Goal: Transaction & Acquisition: Purchase product/service

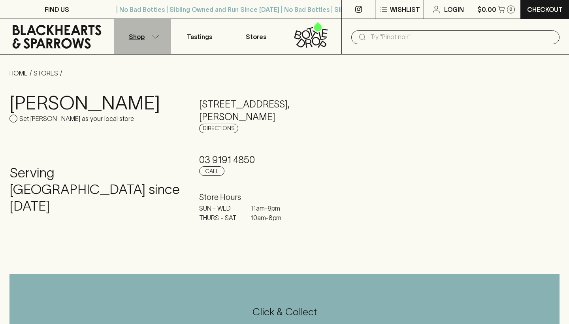
click at [154, 35] on icon "button" at bounding box center [156, 37] width 8 height 4
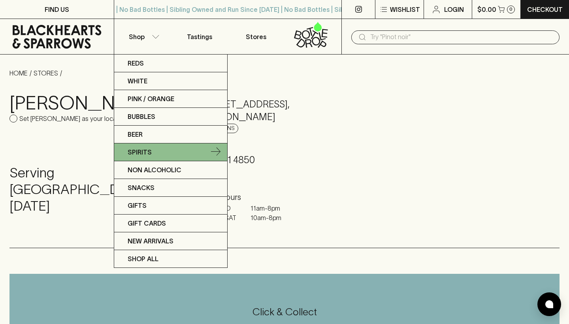
click at [141, 151] on p "Spirits" at bounding box center [140, 151] width 24 height 9
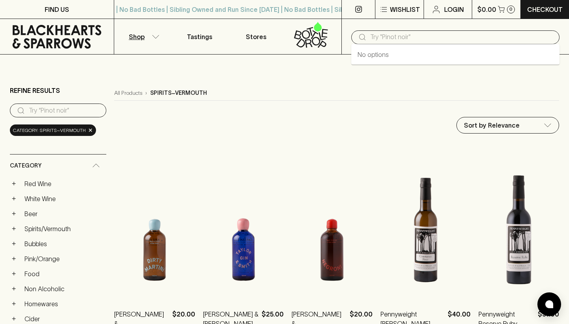
click at [373, 38] on input "text" at bounding box center [461, 37] width 183 height 13
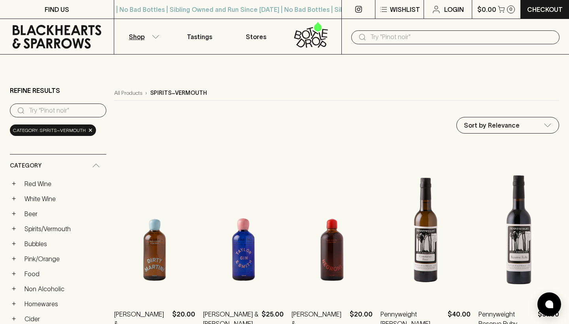
click at [383, 36] on input "text" at bounding box center [461, 37] width 183 height 13
click at [380, 36] on input "text" at bounding box center [461, 37] width 183 height 13
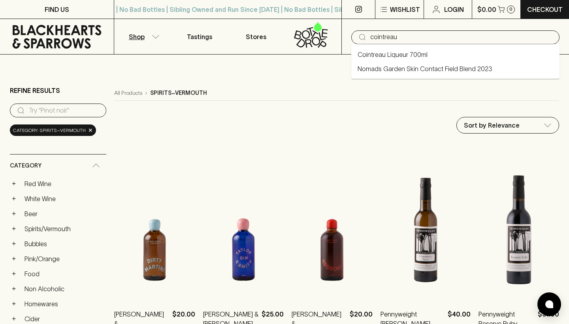
type input "cointreau"
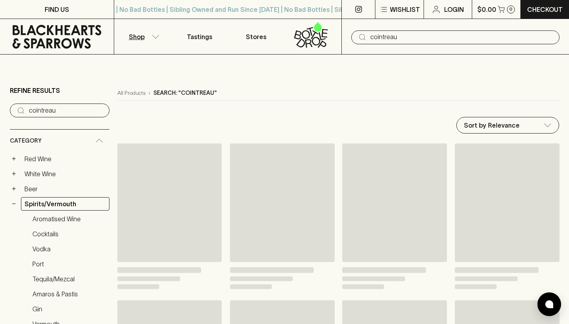
type input "cointreau"
